Goal: Transaction & Acquisition: Purchase product/service

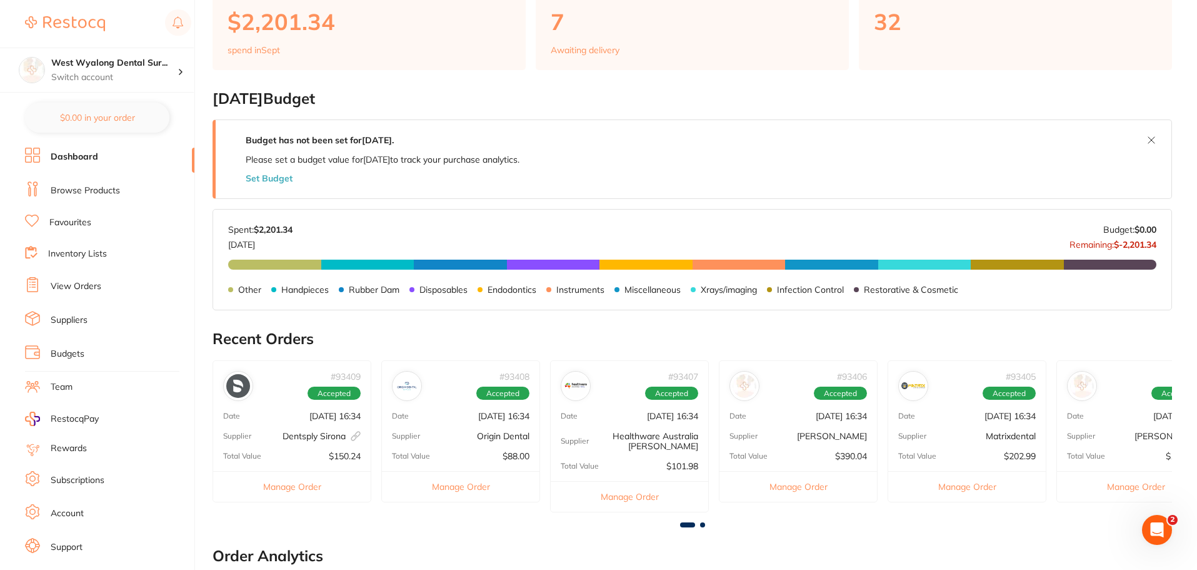
scroll to position [250, 0]
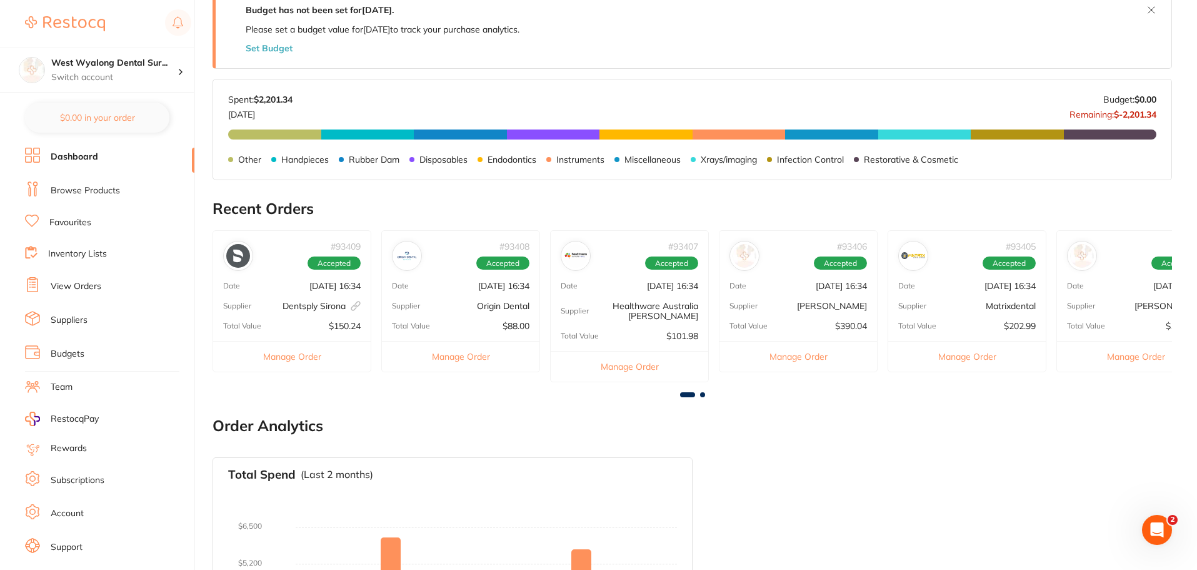
click at [702, 393] on span at bounding box center [702, 394] width 5 height 5
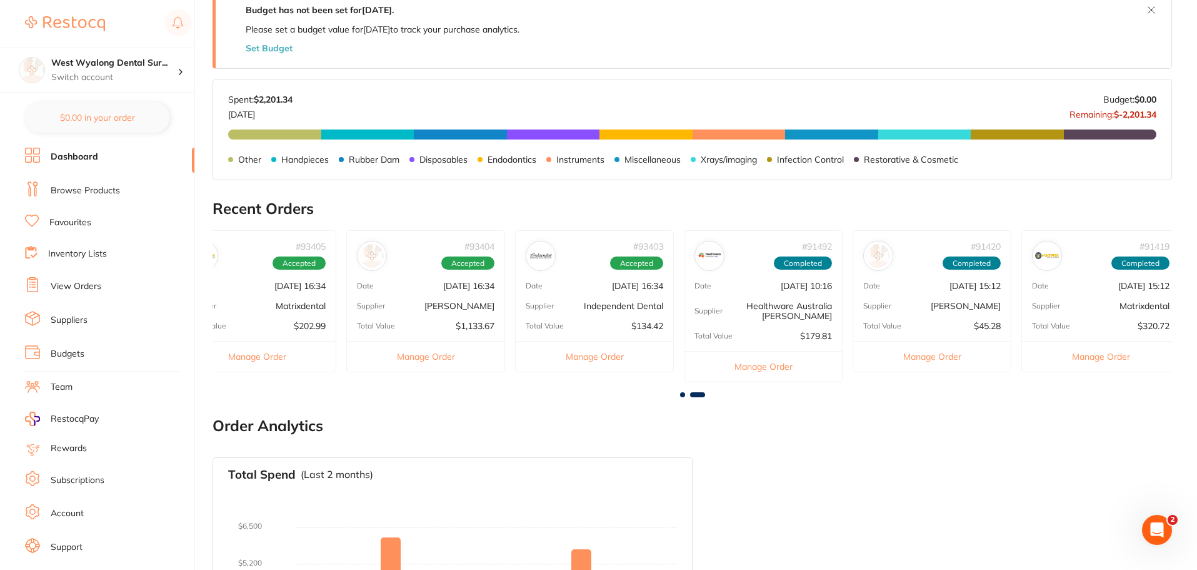
scroll to position [0, 718]
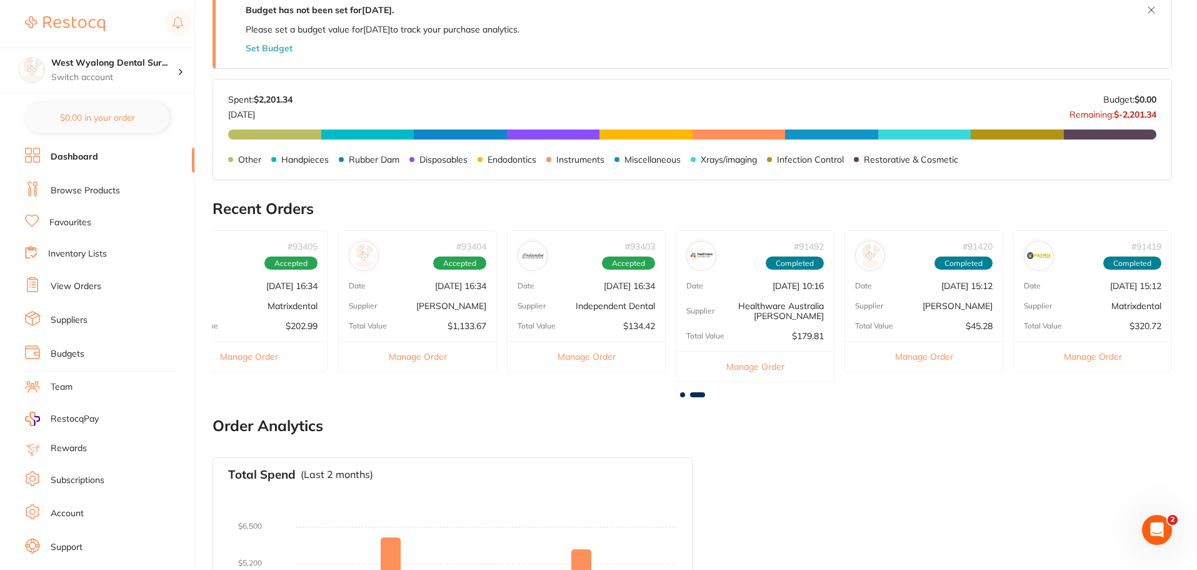
click at [376, 290] on div "Date [DATE] 16:34" at bounding box center [418, 286] width 158 height 10
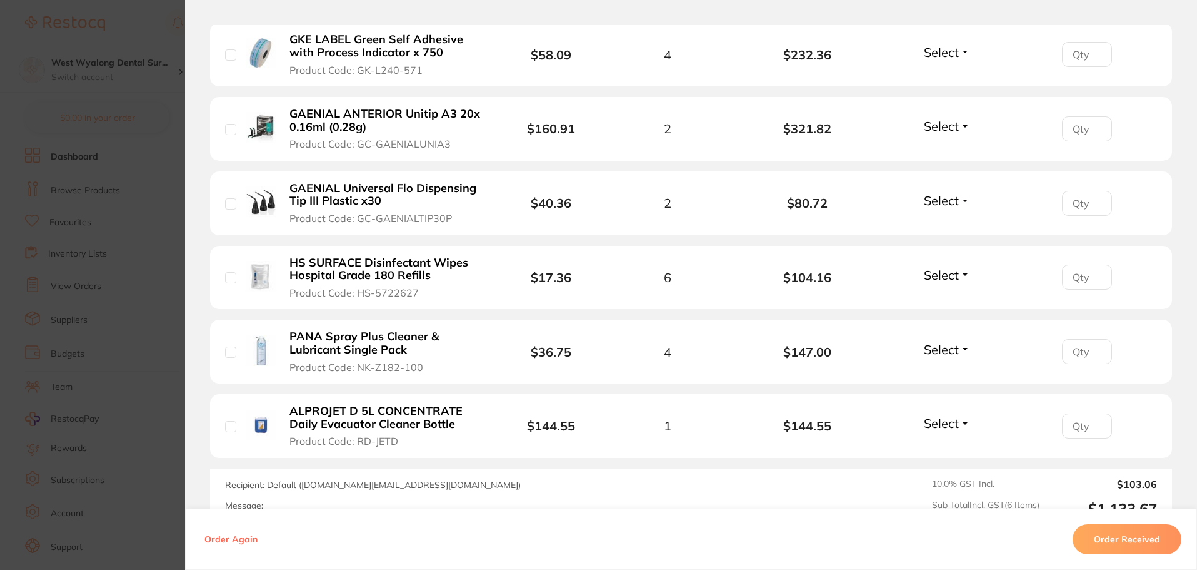
scroll to position [500, 0]
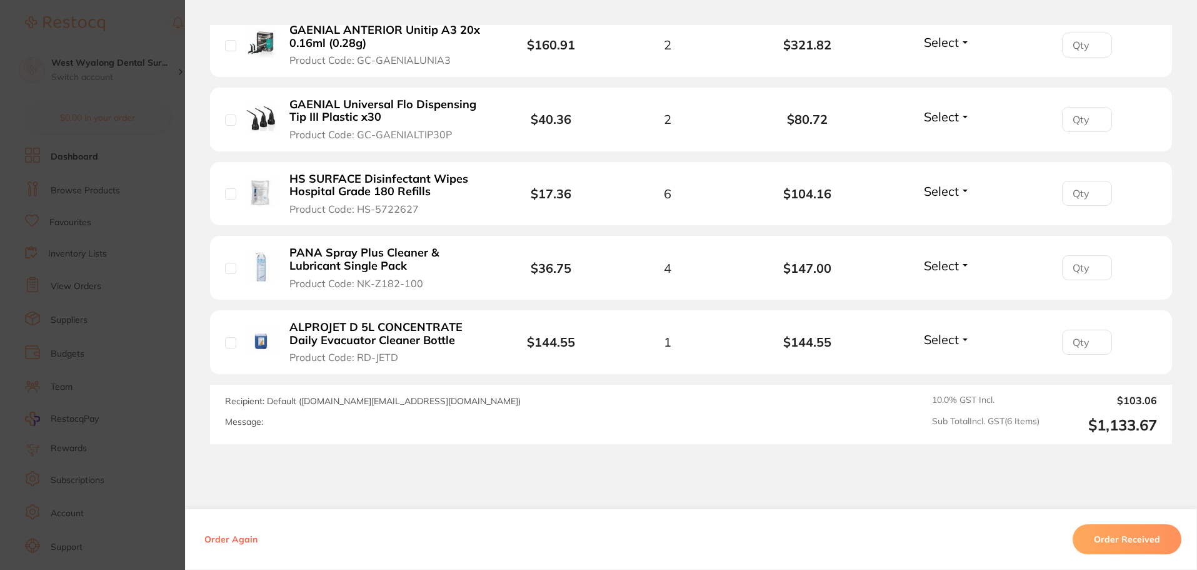
click at [227, 271] on input "checkbox" at bounding box center [230, 268] width 11 height 11
checkbox input "true"
click at [226, 47] on input "checkbox" at bounding box center [230, 45] width 11 height 11
checkbox input "true"
click at [225, 122] on input "checkbox" at bounding box center [230, 119] width 11 height 11
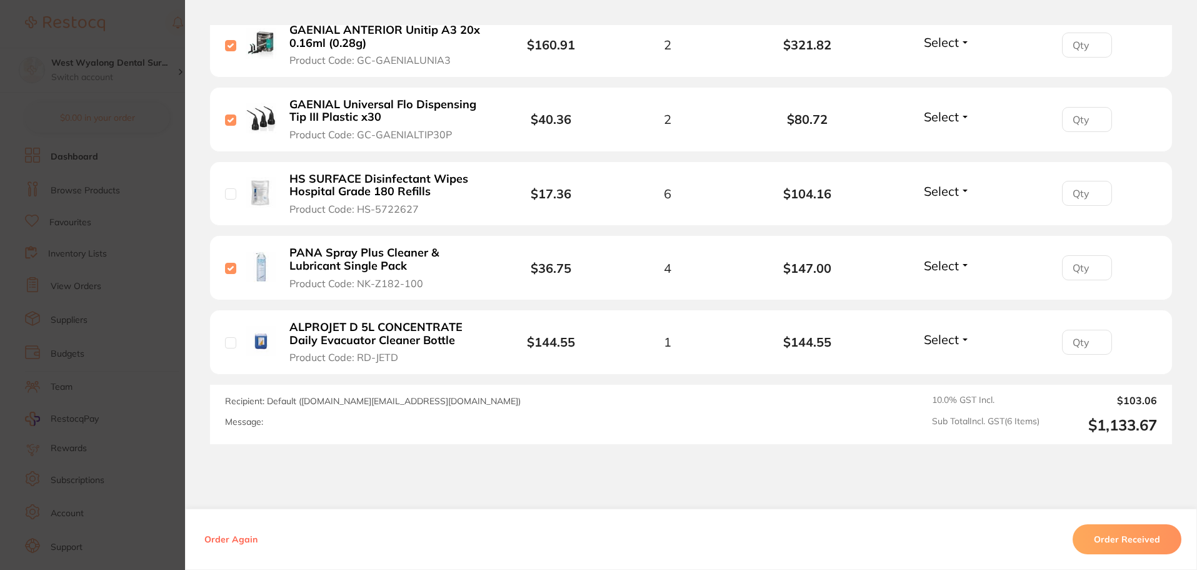
checkbox input "true"
click at [225, 190] on input "checkbox" at bounding box center [230, 193] width 11 height 11
checkbox input "true"
click at [225, 342] on input "checkbox" at bounding box center [230, 342] width 11 height 11
checkbox input "true"
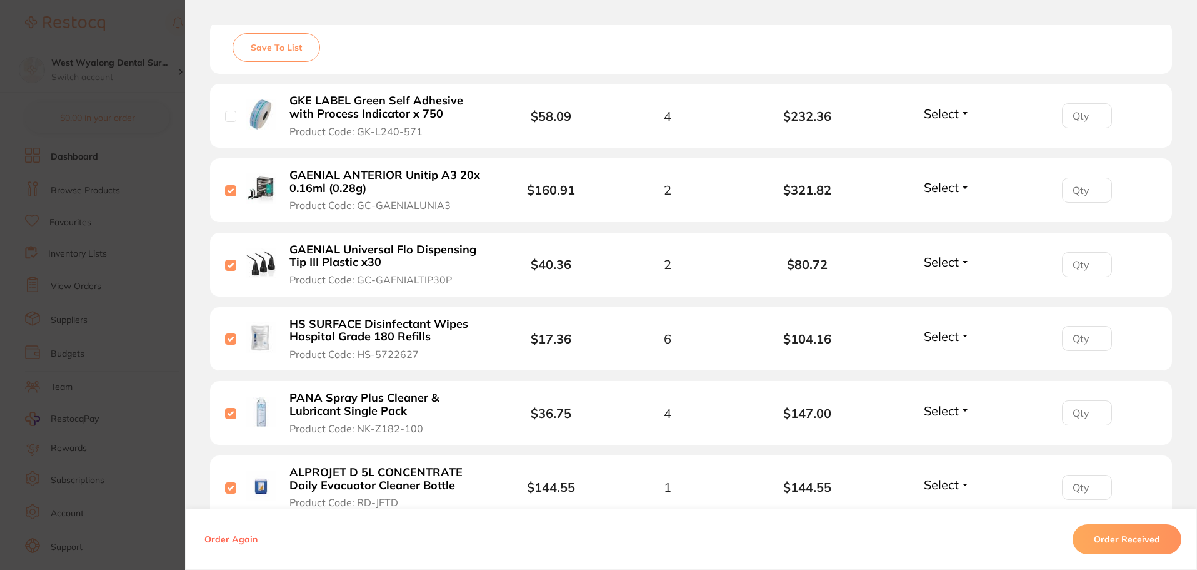
scroll to position [313, 0]
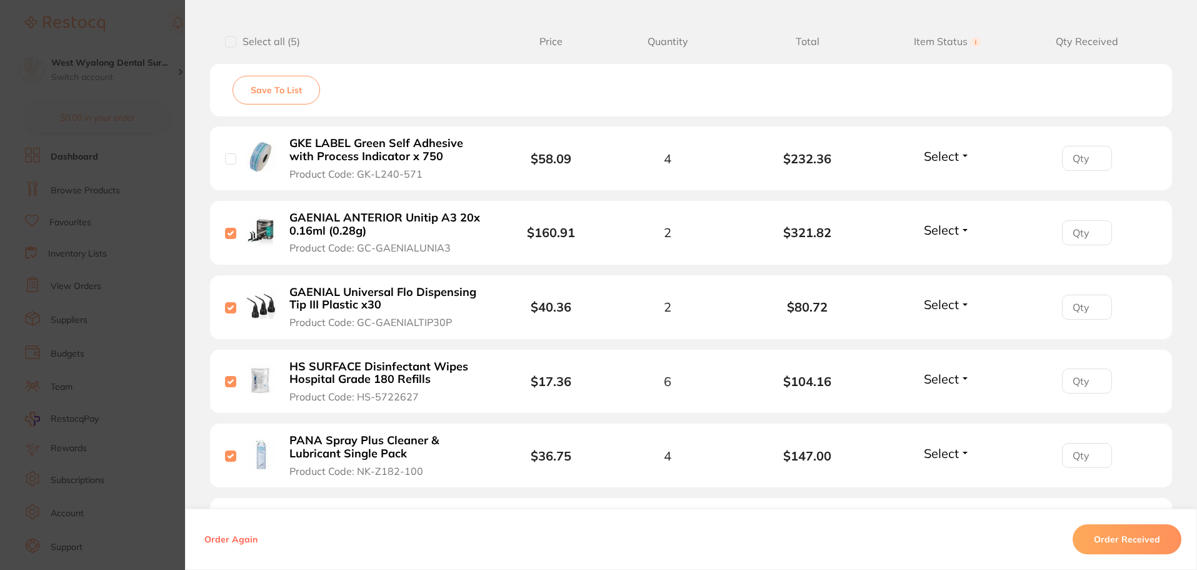
click at [231, 158] on input "checkbox" at bounding box center [230, 158] width 11 height 11
checkbox input "true"
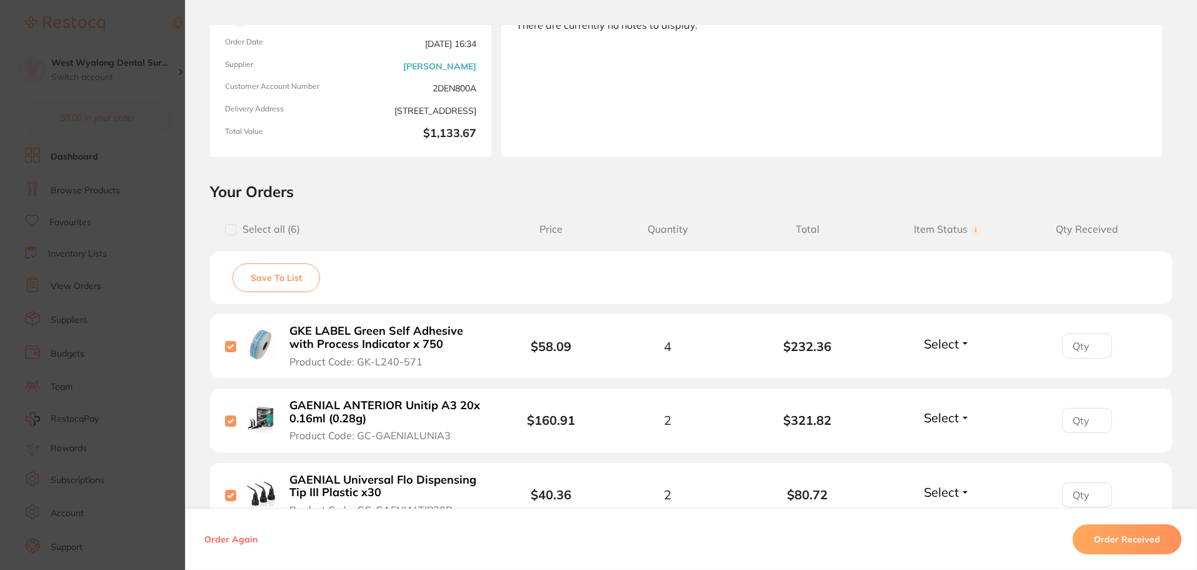
scroll to position [0, 0]
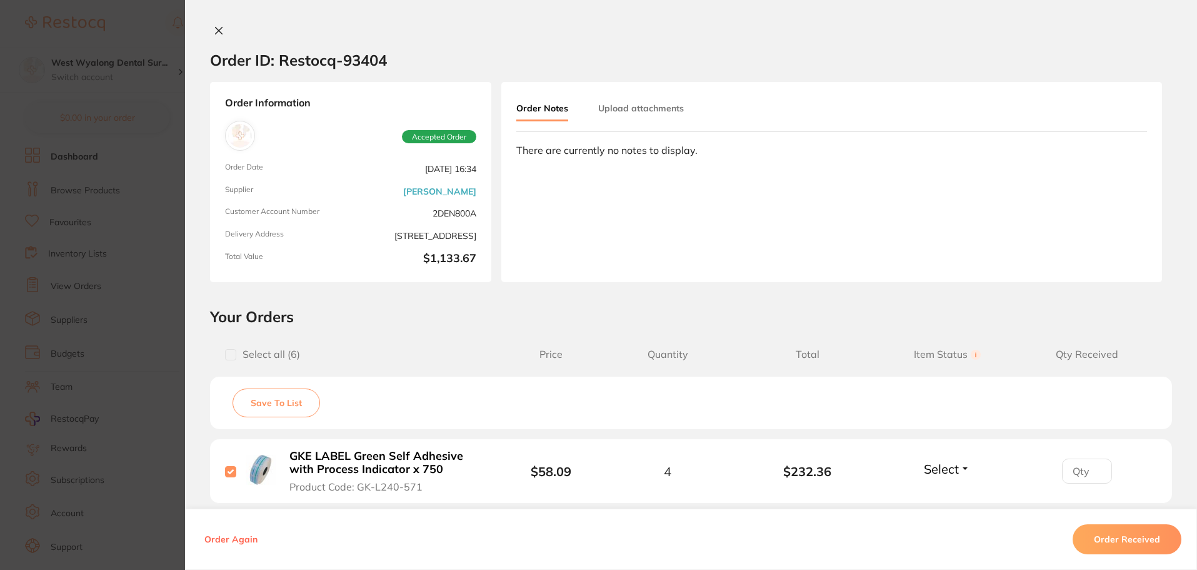
click at [216, 29] on icon at bounding box center [219, 31] width 7 height 7
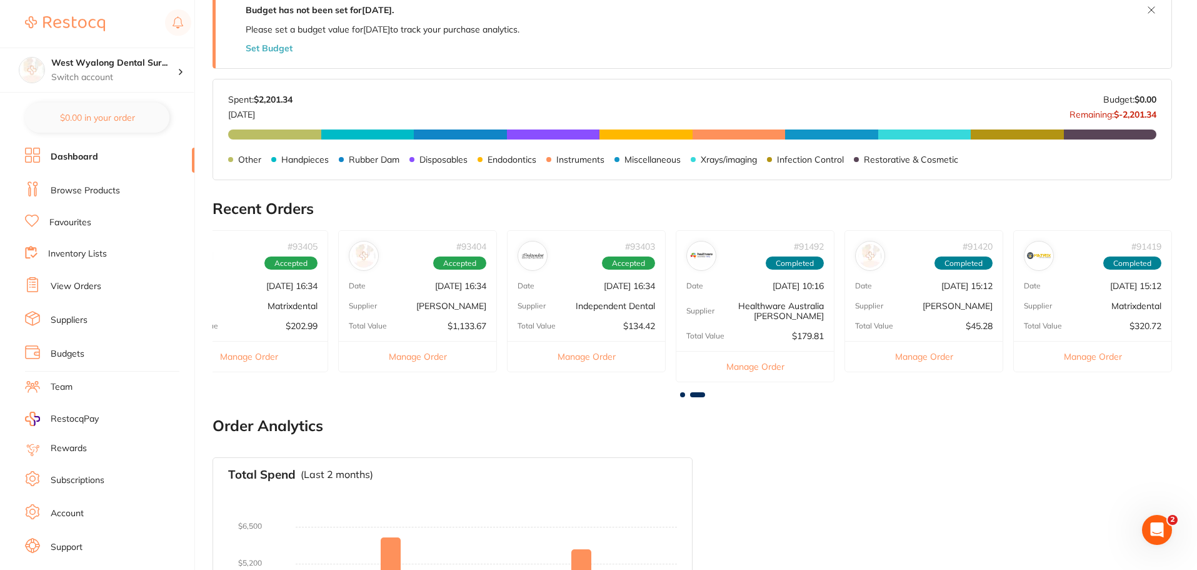
click at [78, 225] on link "Favourites" at bounding box center [70, 222] width 42 height 13
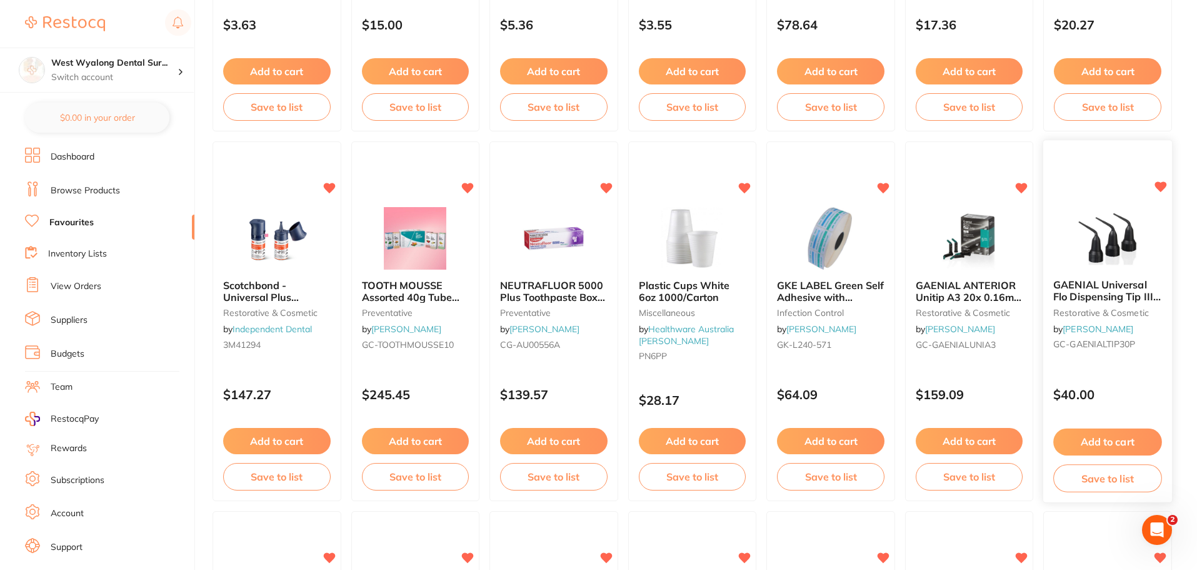
scroll to position [375, 0]
click at [1095, 441] on button "Add to cart" at bounding box center [1108, 441] width 108 height 27
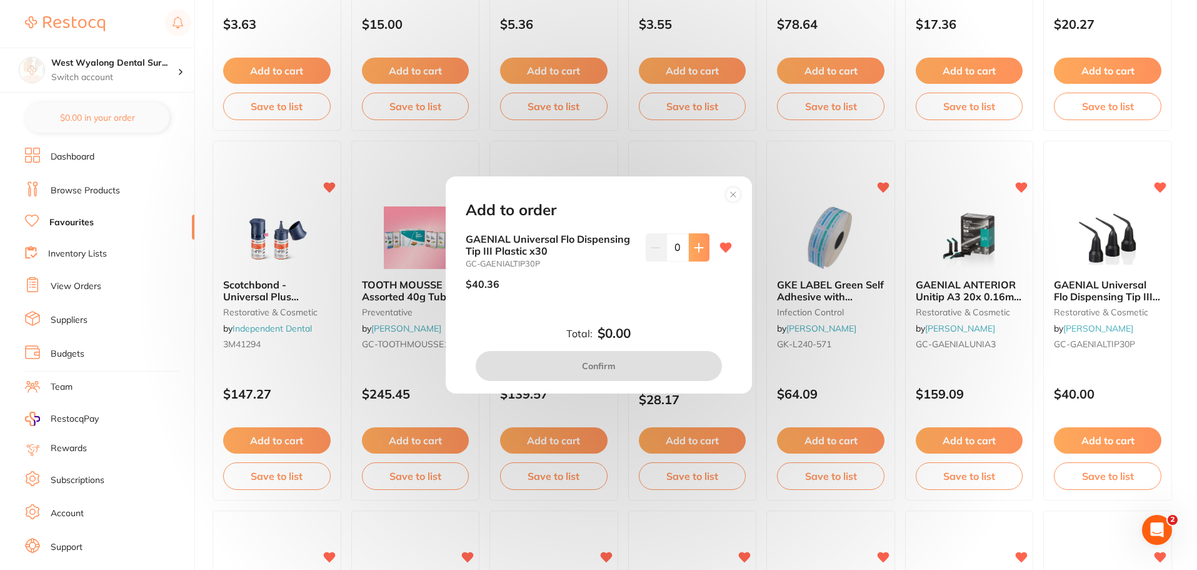
scroll to position [0, 0]
click at [697, 249] on icon at bounding box center [699, 247] width 8 height 8
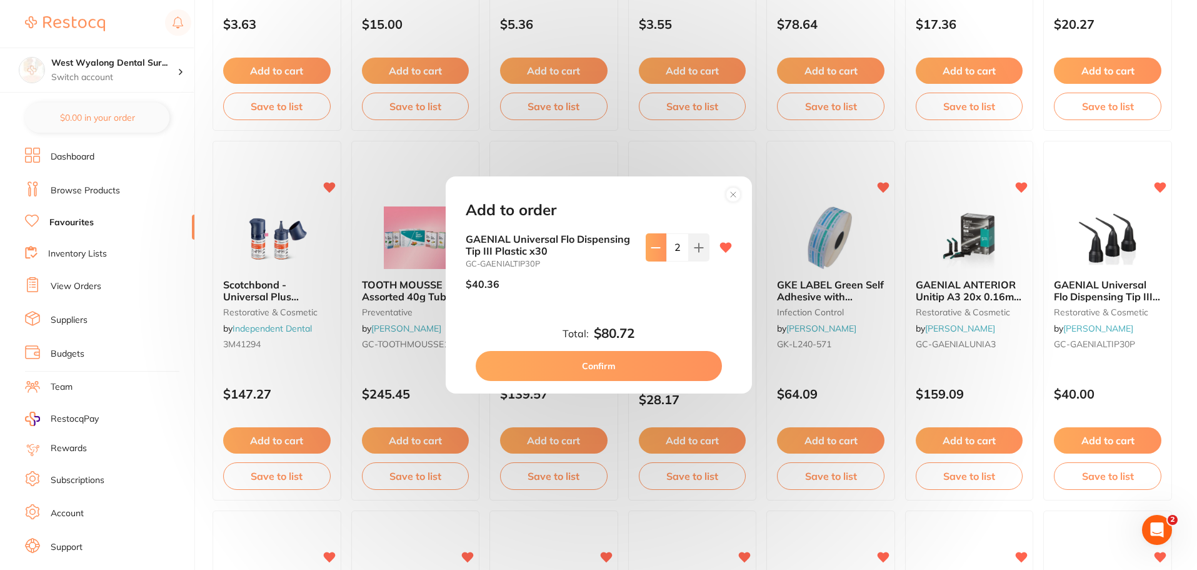
click at [655, 251] on icon at bounding box center [656, 248] width 10 height 10
type input "1"
click at [640, 370] on button "Confirm" at bounding box center [599, 366] width 246 height 30
checkbox input "false"
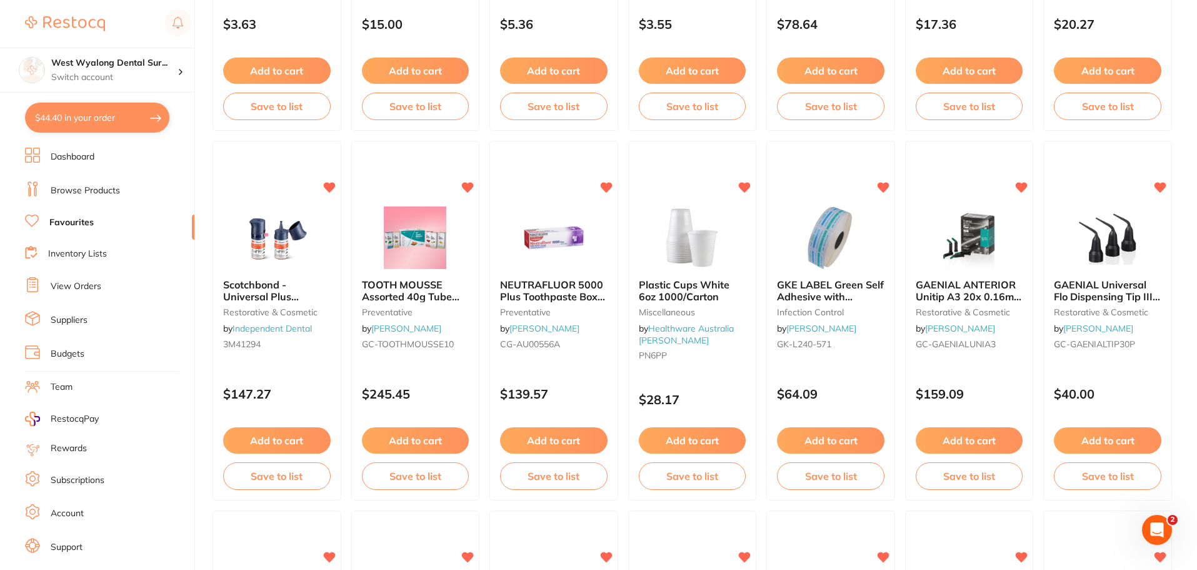
click at [89, 161] on link "Dashboard" at bounding box center [73, 157] width 44 height 13
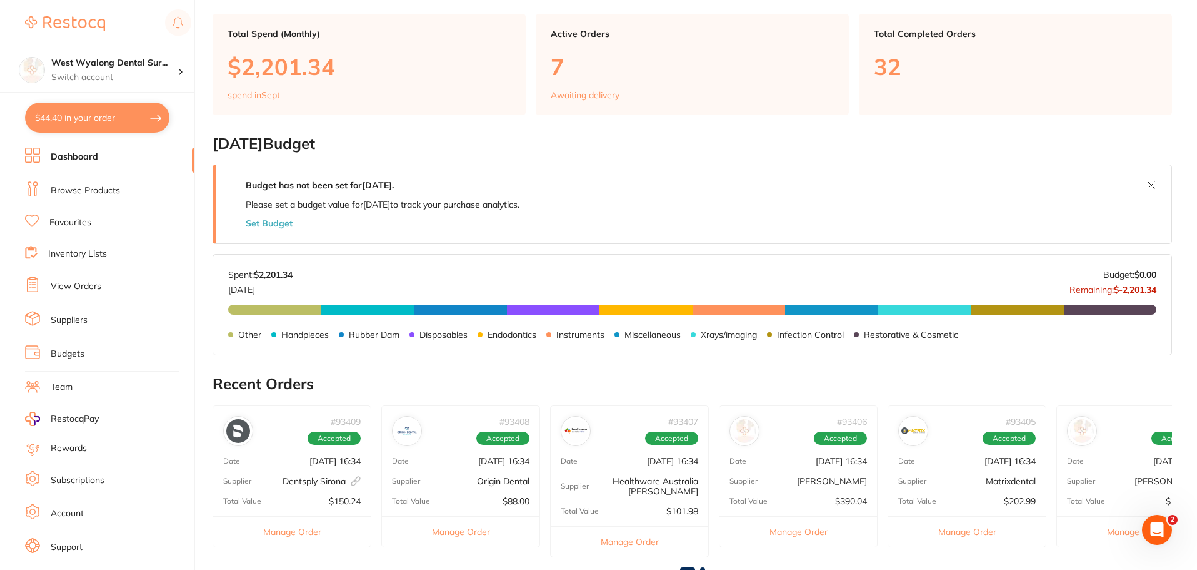
scroll to position [313, 0]
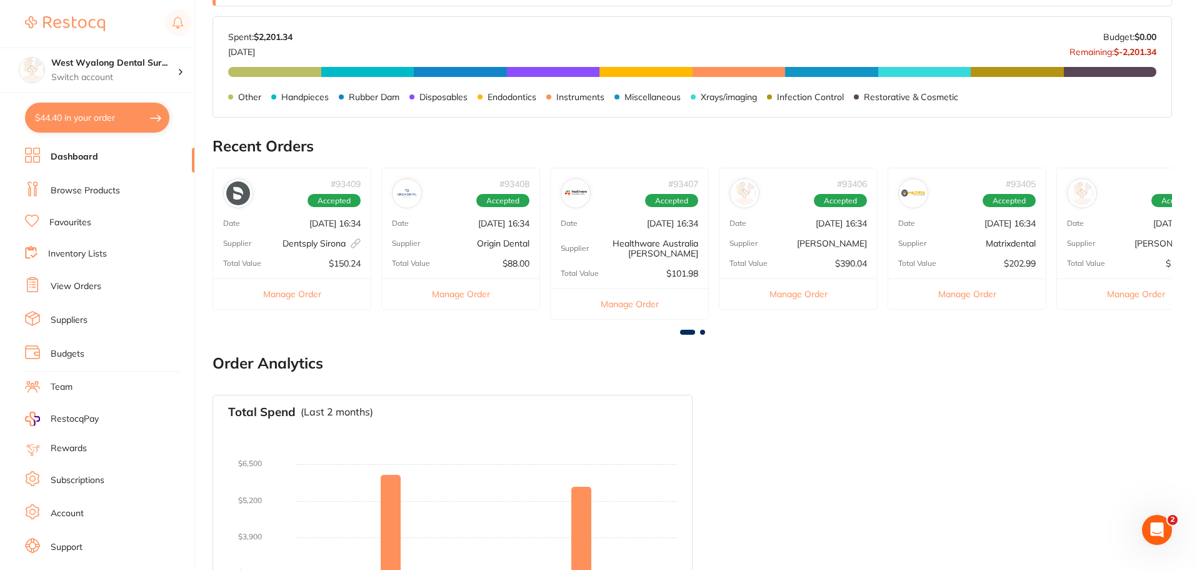
click at [702, 332] on span at bounding box center [702, 332] width 5 height 5
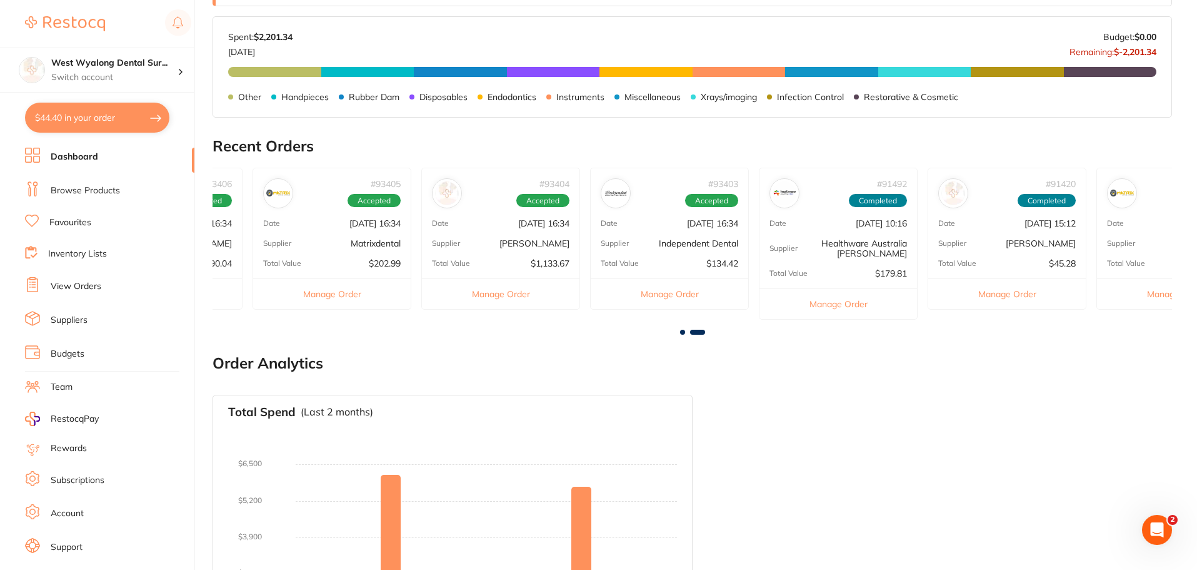
scroll to position [0, 718]
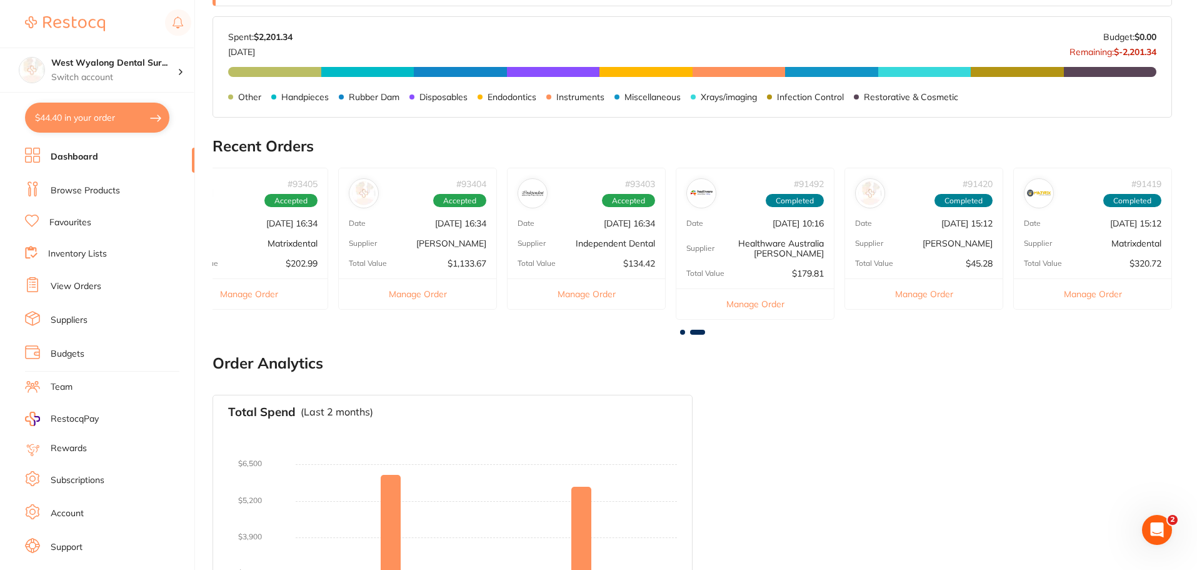
click at [411, 253] on div "# 93404 Accepted Date [DATE] 16:34 Supplier [PERSON_NAME] Total Value $1,133.67…" at bounding box center [417, 239] width 159 height 142
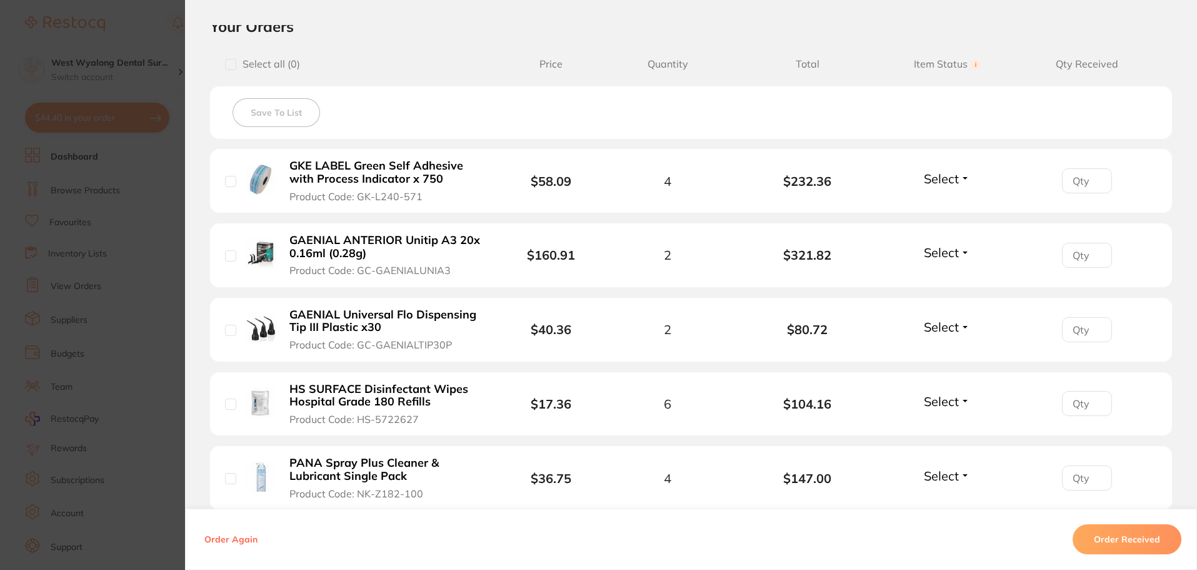
scroll to position [313, 0]
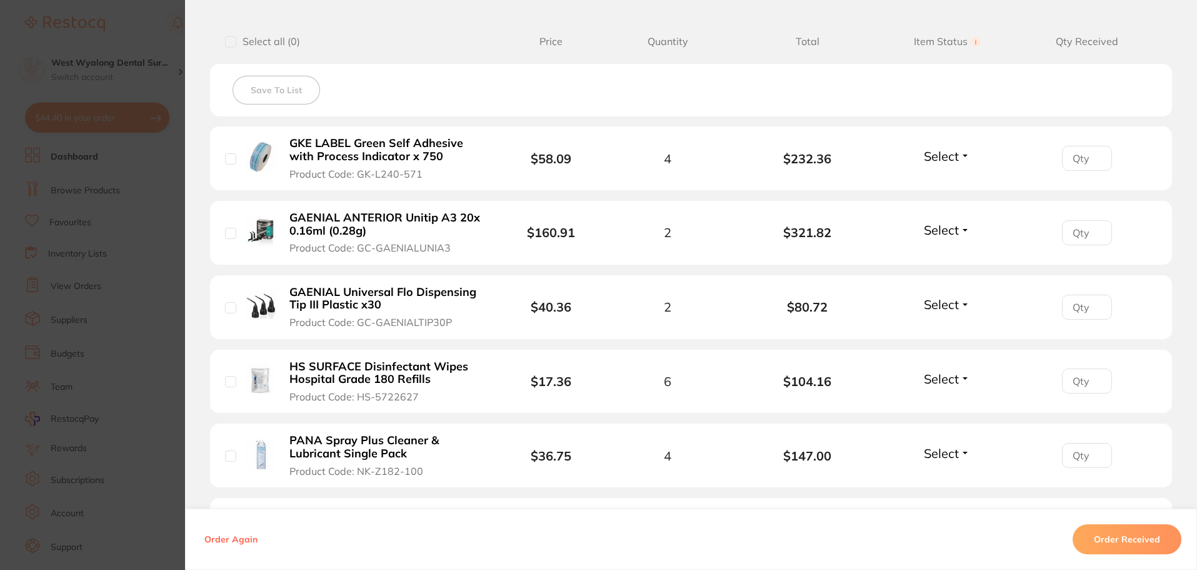
click at [228, 162] on input "checkbox" at bounding box center [230, 158] width 11 height 11
checkbox input "true"
click at [230, 242] on div "GAENIAL ANTERIOR Unitip A3 20x 0.16ml (0.28g) Product Code: GC-GAENIALUNIA3" at bounding box center [364, 233] width 279 height 44
drag, startPoint x: 219, startPoint y: 241, endPoint x: 223, endPoint y: 252, distance: 11.9
click at [219, 241] on li "GAENIAL ANTERIOR Unitip A3 20x 0.16ml (0.28g) Product Code: GC-GAENIALUNIA3 $16…" at bounding box center [691, 233] width 962 height 64
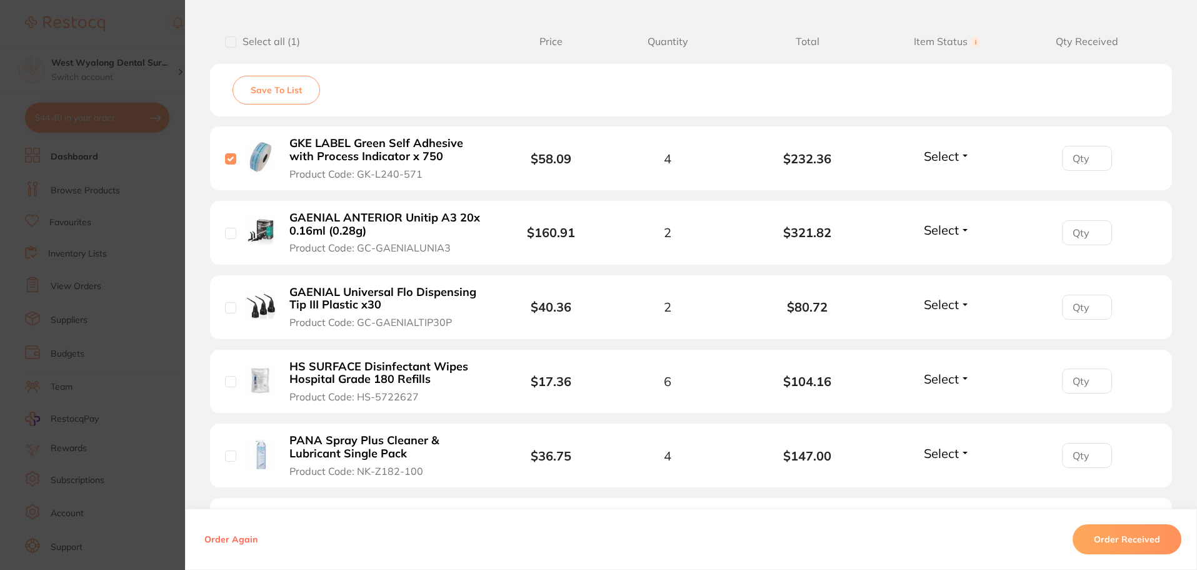
click at [231, 236] on input "checkbox" at bounding box center [230, 233] width 11 height 11
checkbox input "true"
click at [229, 304] on input "checkbox" at bounding box center [230, 307] width 11 height 11
checkbox input "true"
click at [225, 385] on input "checkbox" at bounding box center [230, 381] width 11 height 11
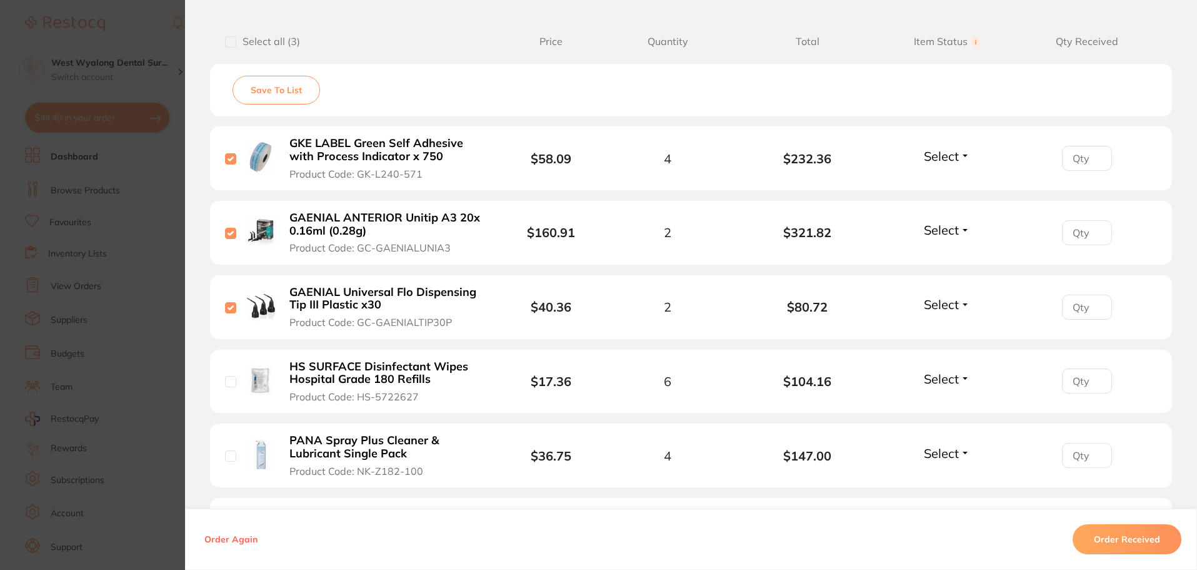
checkbox input "true"
click at [225, 459] on input "checkbox" at bounding box center [230, 455] width 11 height 11
checkbox input "true"
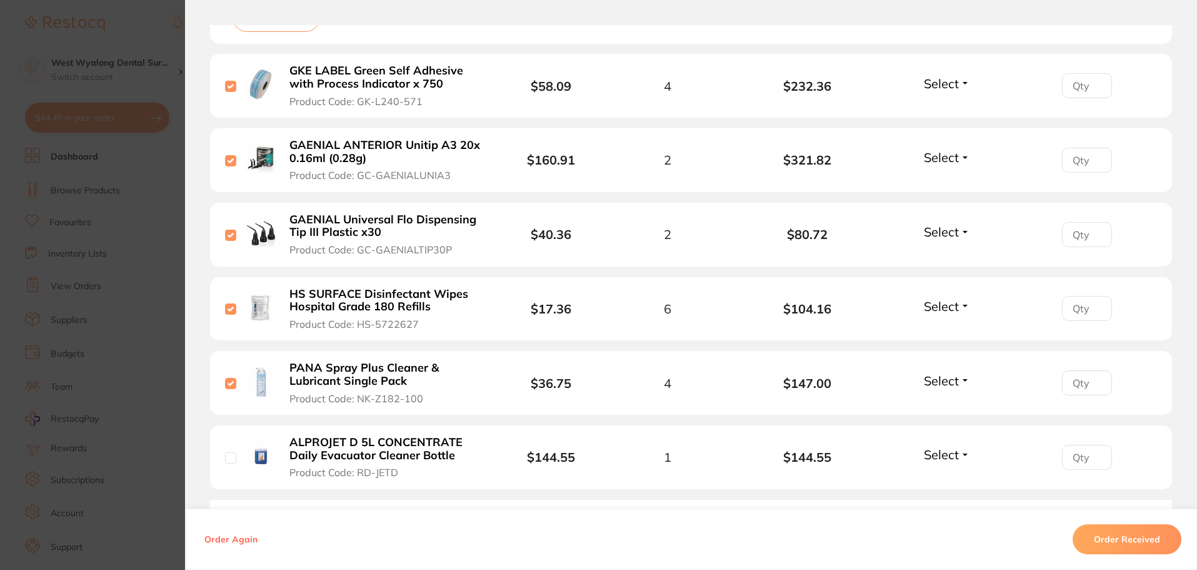
scroll to position [500, 0]
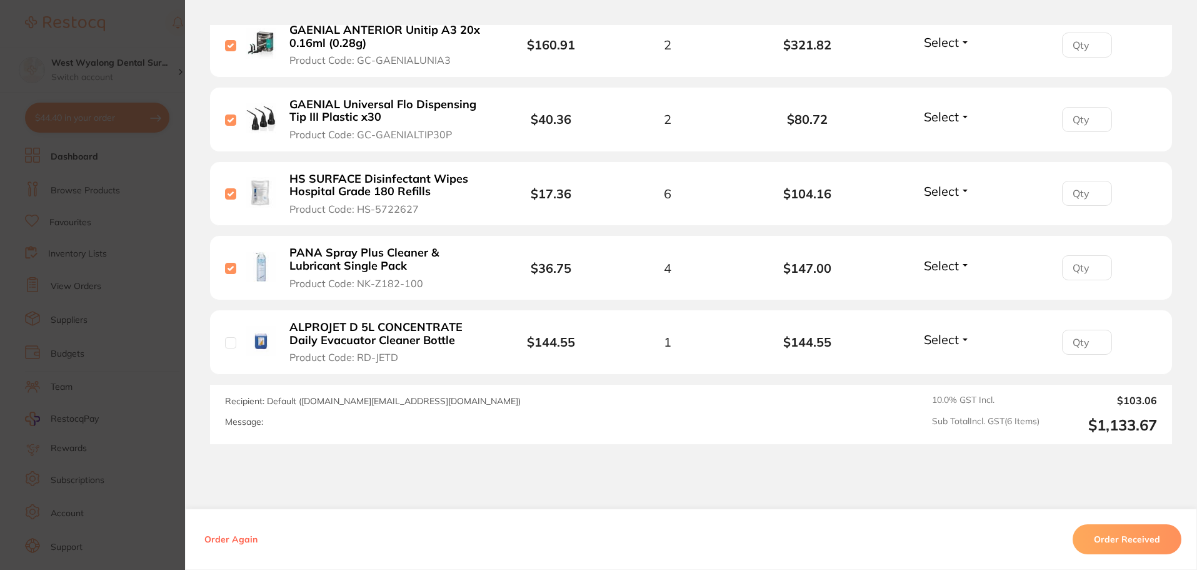
click at [231, 343] on input "checkbox" at bounding box center [230, 342] width 11 height 11
checkbox input "true"
click at [1107, 536] on button "Order Received" at bounding box center [1127, 539] width 109 height 30
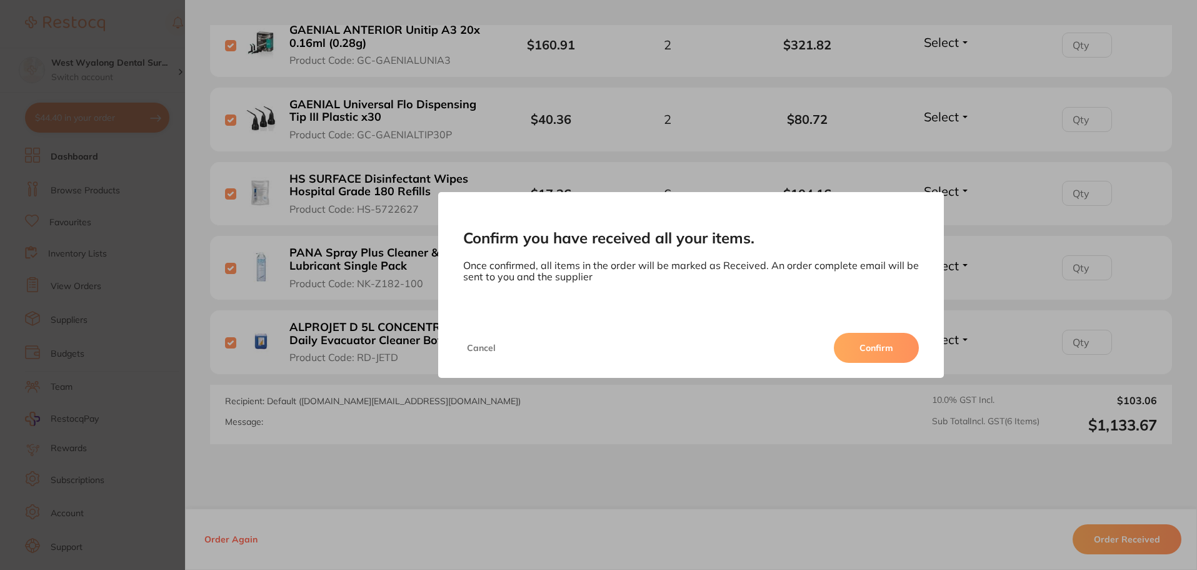
click at [892, 361] on button "Confirm" at bounding box center [876, 348] width 85 height 30
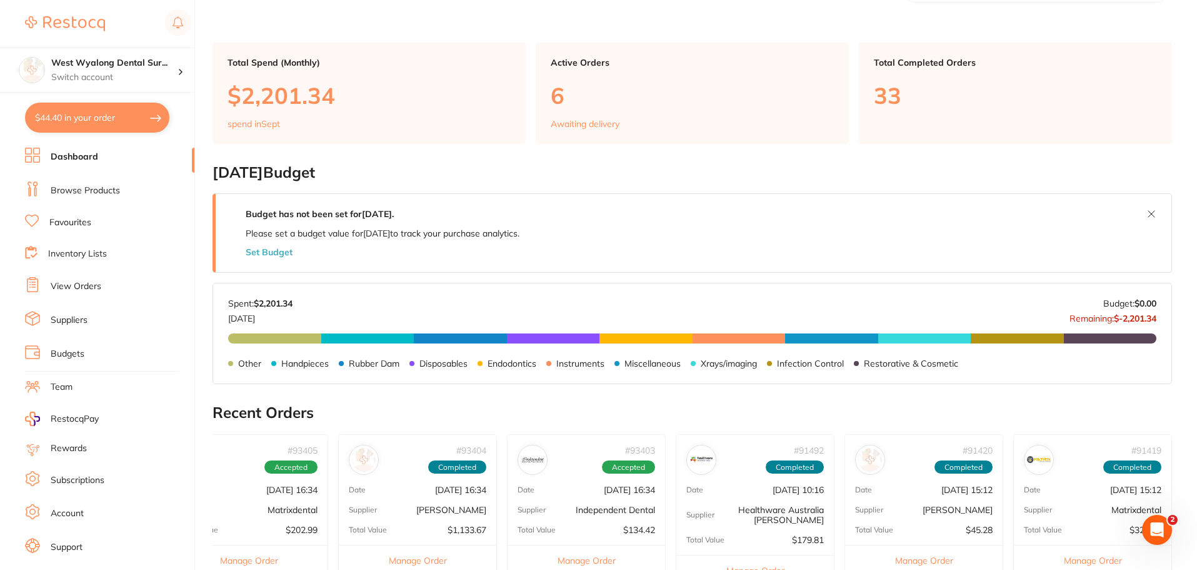
scroll to position [0, 0]
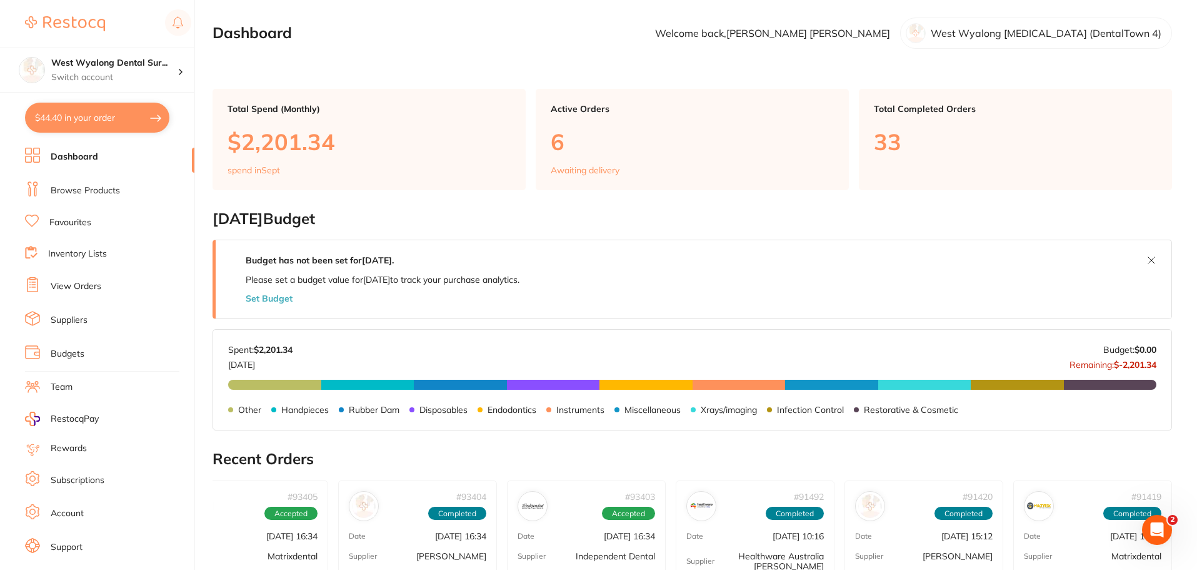
click at [112, 185] on link "Browse Products" at bounding box center [85, 190] width 69 height 13
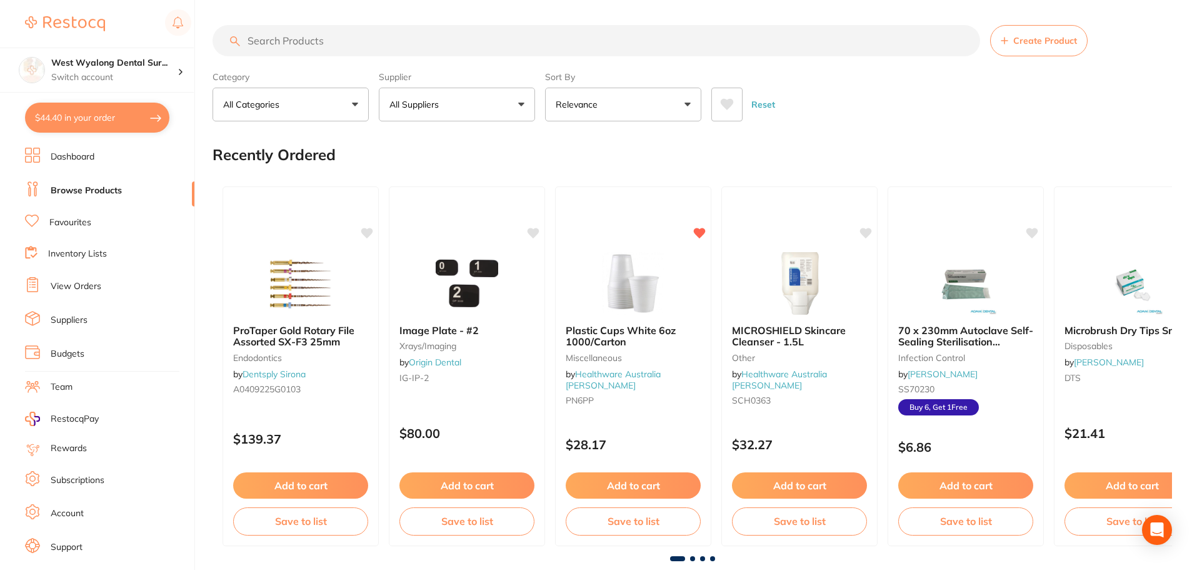
click at [346, 46] on input "search" at bounding box center [597, 40] width 768 height 31
click at [350, 46] on input "search" at bounding box center [597, 40] width 768 height 31
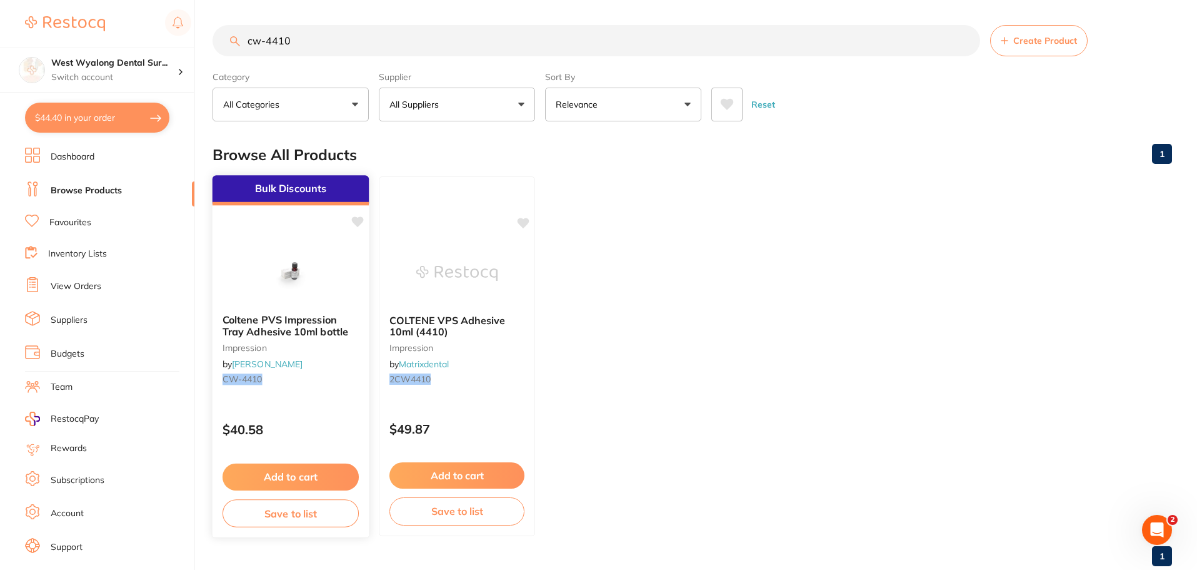
type input "cw-4410"
click at [360, 222] on icon at bounding box center [358, 221] width 12 height 11
drag, startPoint x: 236, startPoint y: 465, endPoint x: 244, endPoint y: 466, distance: 8.8
click at [236, 465] on button "Add to cart" at bounding box center [290, 475] width 135 height 26
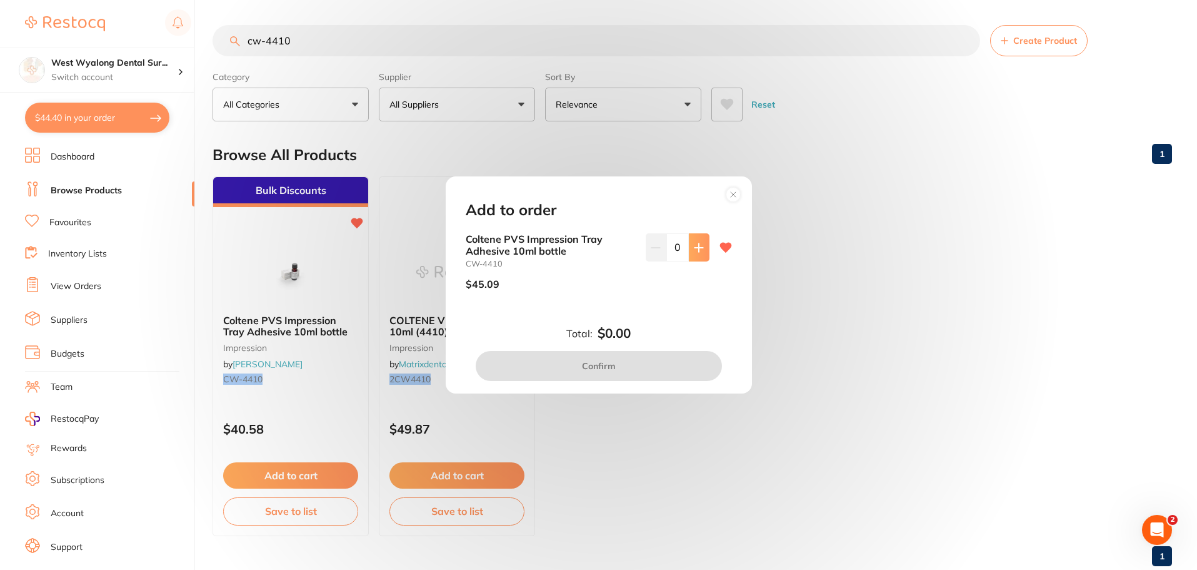
click at [690, 254] on button at bounding box center [699, 247] width 21 height 28
type input "1"
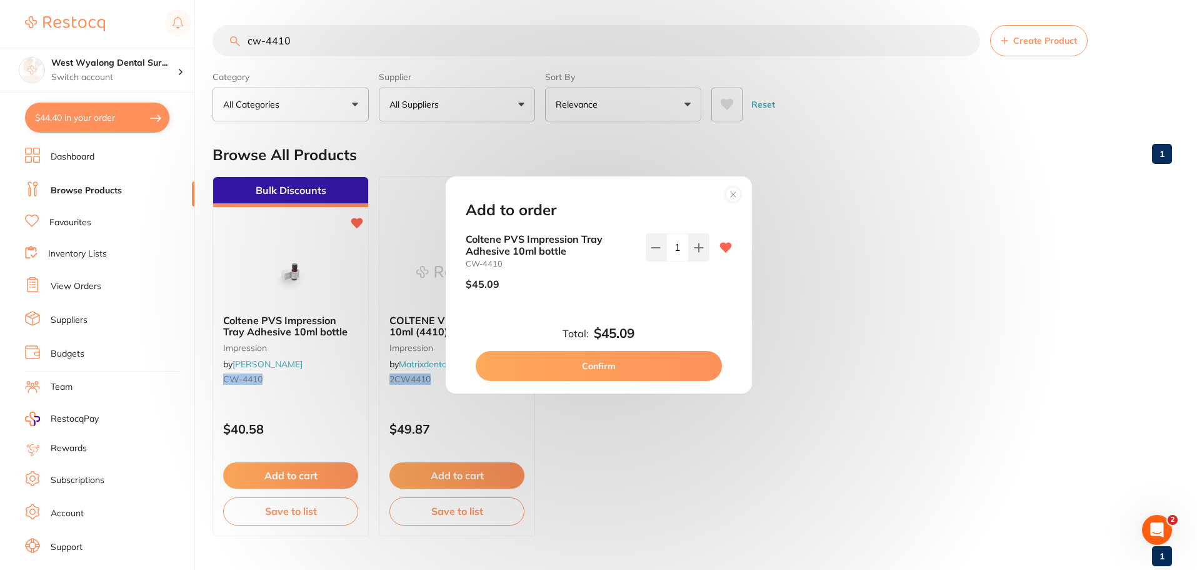
click at [558, 360] on button "Confirm" at bounding box center [599, 366] width 246 height 30
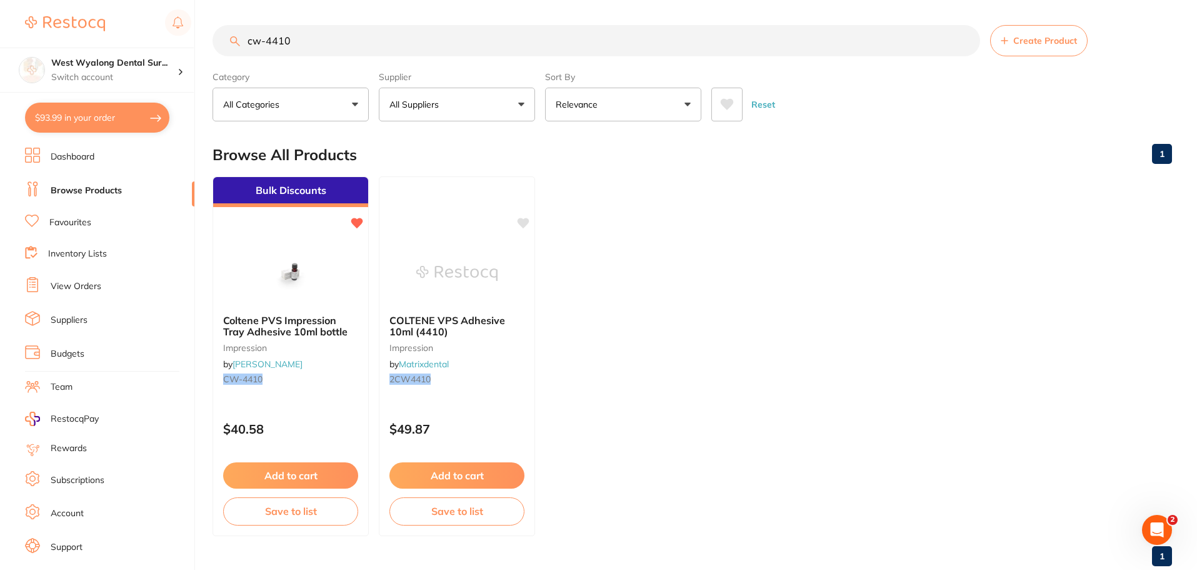
click at [96, 120] on button "$93.99 in your order" at bounding box center [97, 118] width 144 height 30
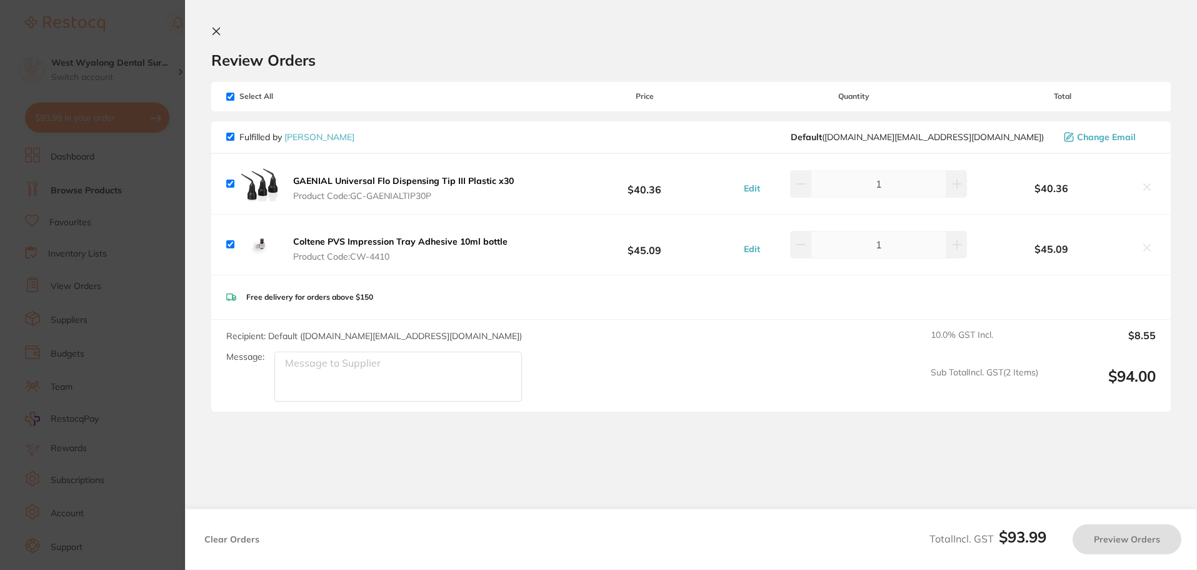
checkbox input "true"
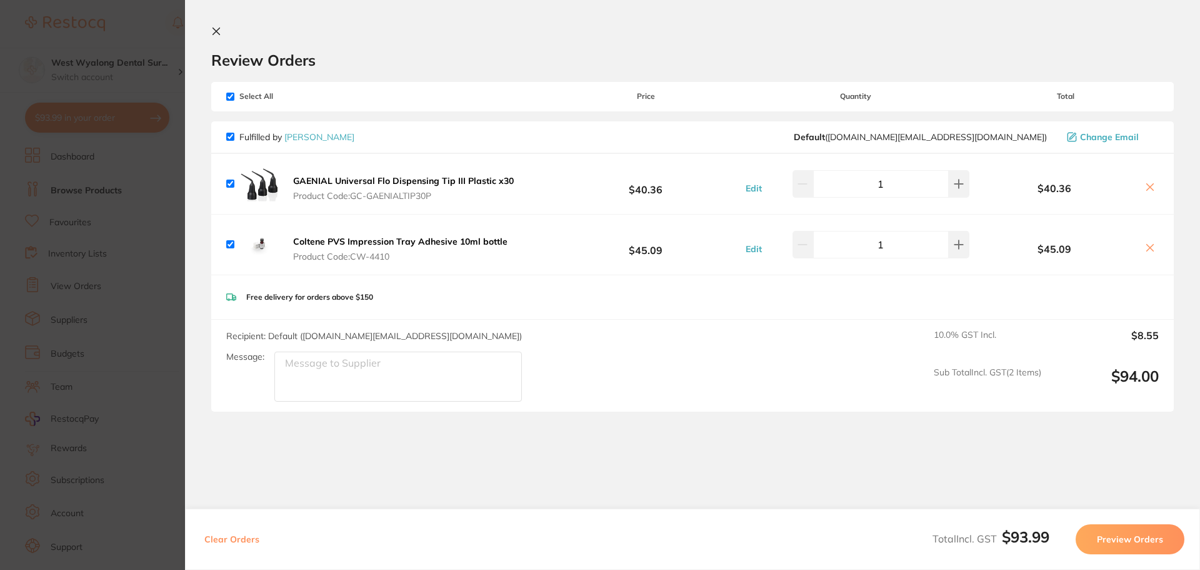
click at [1145, 246] on icon at bounding box center [1150, 248] width 10 height 10
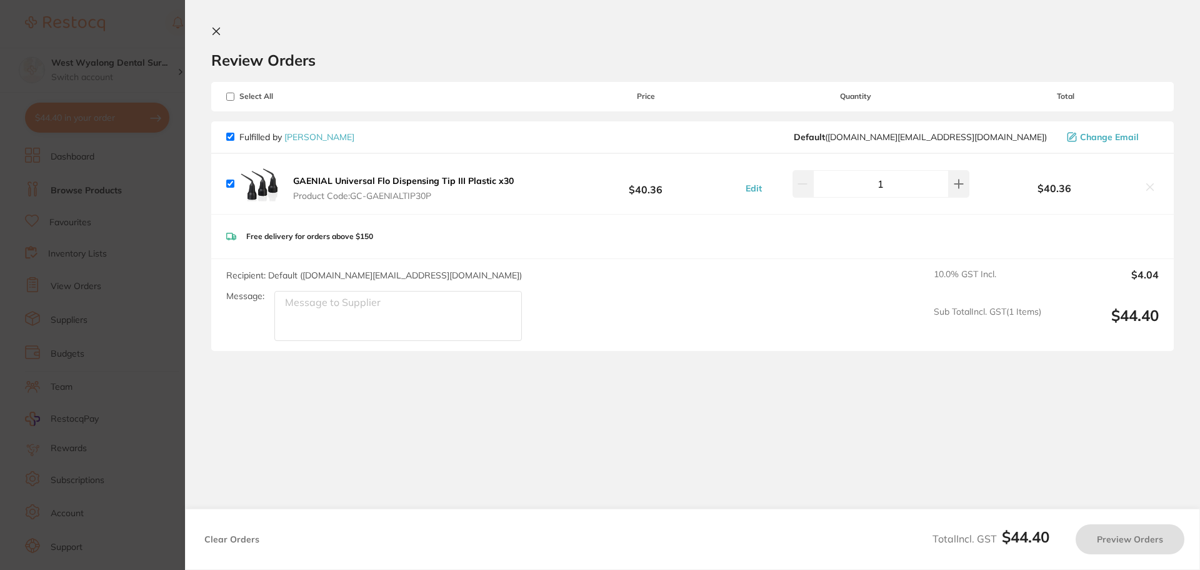
checkbox input "true"
